Goal: Task Accomplishment & Management: Manage account settings

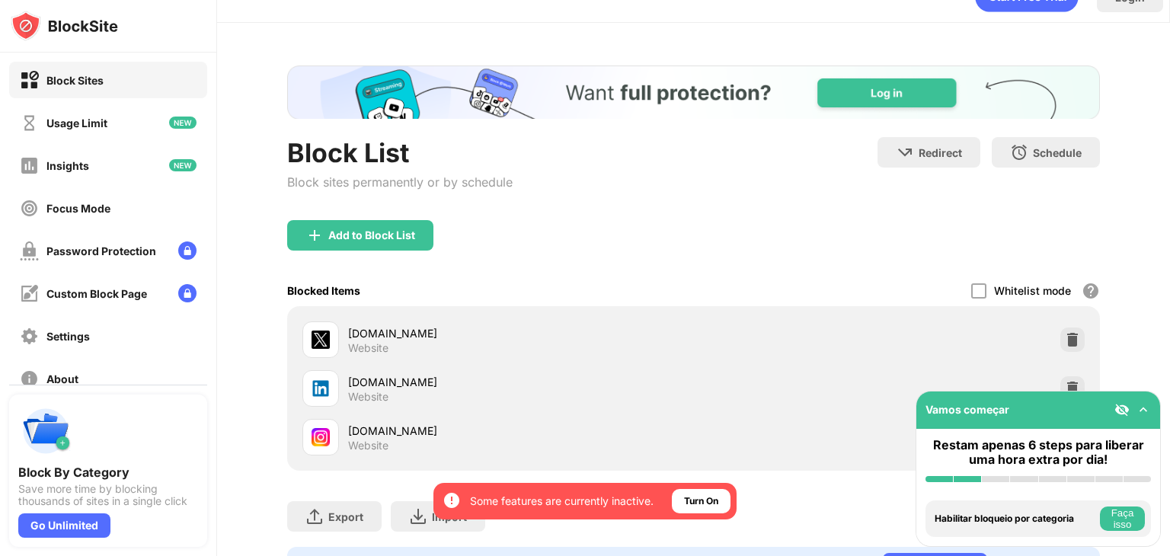
scroll to position [76, 0]
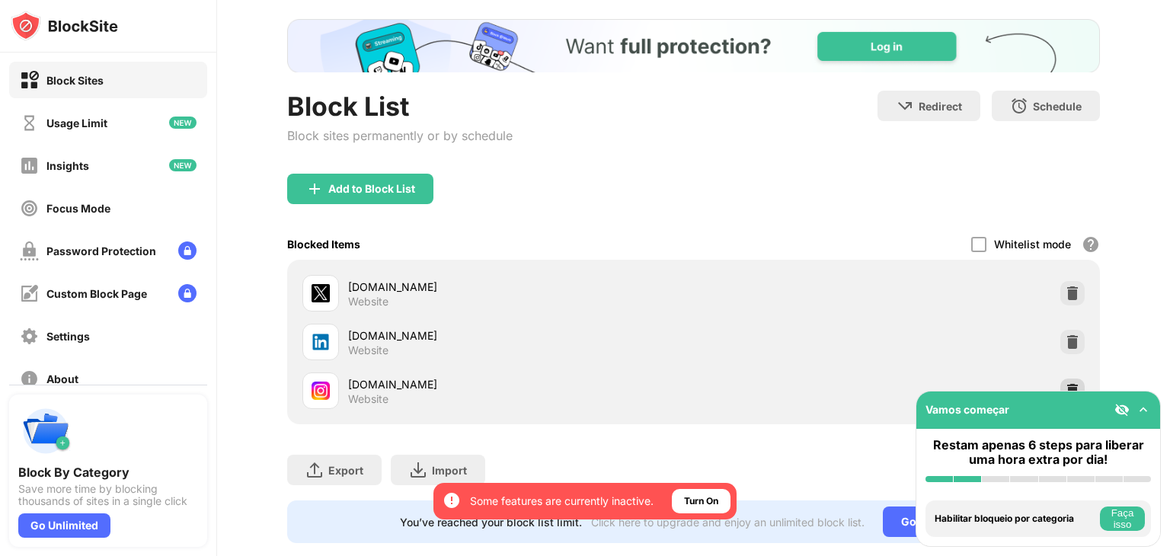
drag, startPoint x: 1059, startPoint y: 382, endPoint x: 1037, endPoint y: 327, distance: 59.1
click at [1065, 383] on img at bounding box center [1072, 390] width 15 height 15
